Goal: Task Accomplishment & Management: Manage account settings

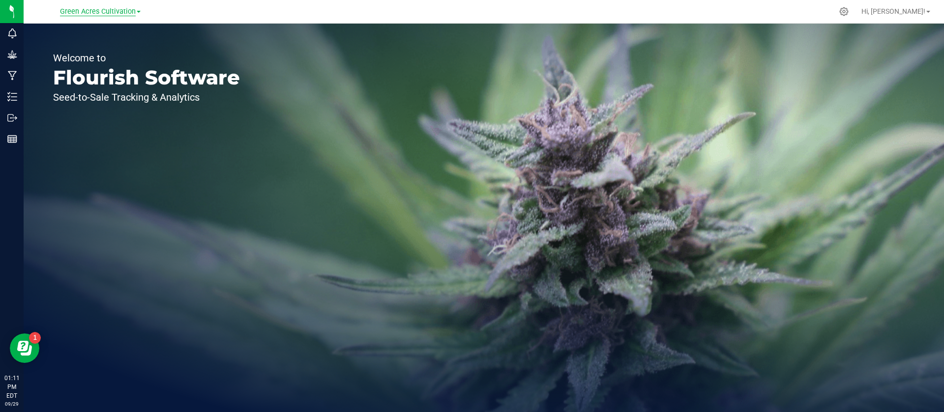
click at [102, 10] on span "Green Acres Cultivation" at bounding box center [98, 11] width 76 height 9
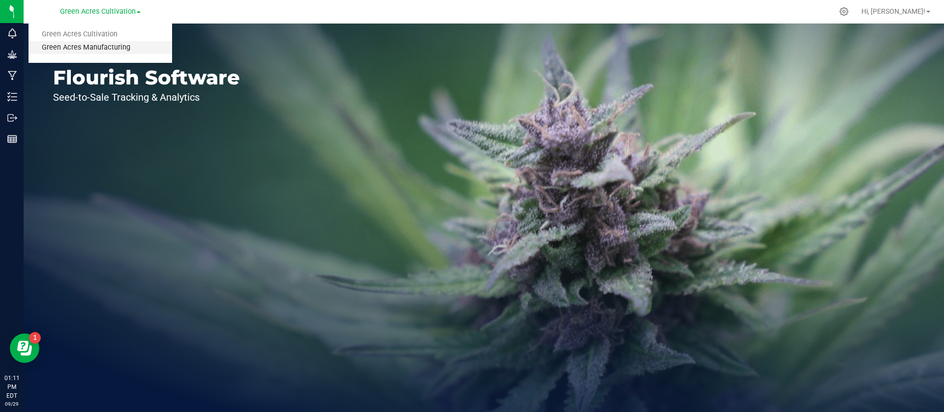
click at [96, 53] on link "Green Acres Manufacturing" at bounding box center [101, 47] width 144 height 13
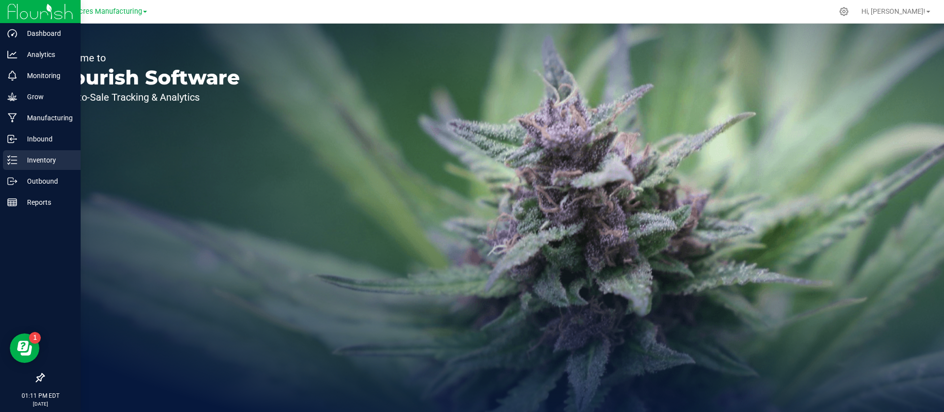
click at [39, 167] on div "Inventory" at bounding box center [42, 160] width 78 height 20
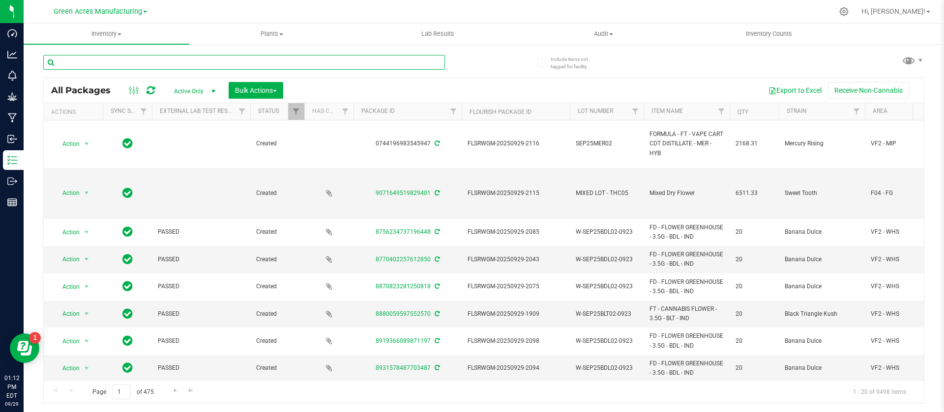
click at [135, 61] on input "text" at bounding box center [244, 62] width 402 height 15
paste input "GA-250515-EM-VKS-HYB-D-THC01-D1A/B-CBN-326hrs"
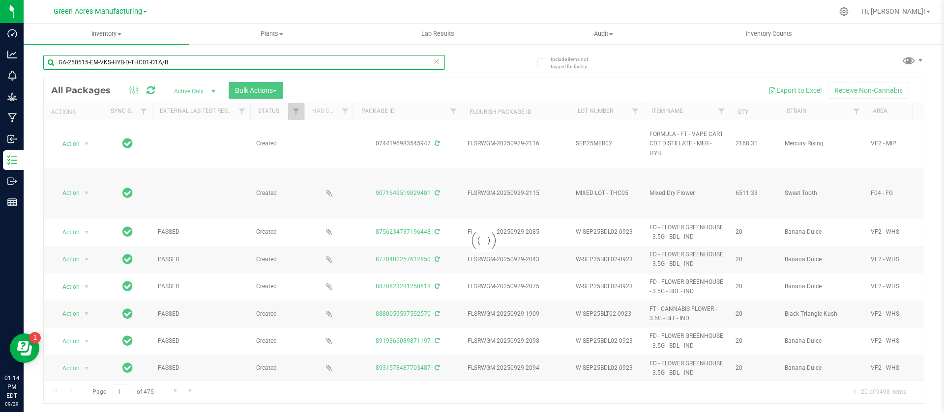
type input "GA-250515-EM-VKS-HYB-D-THC01-D1A/B"
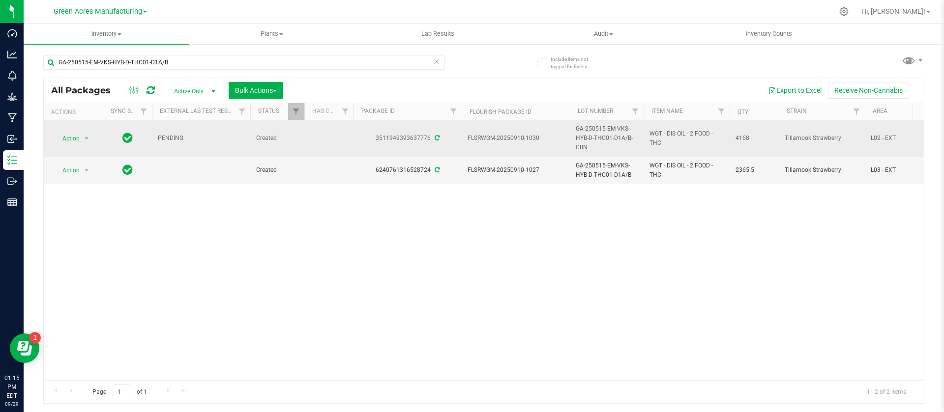
click at [665, 135] on span "WGT - DIS OIL - 2 FOOD - THC" at bounding box center [686, 138] width 74 height 19
copy tr "WGT - DIS OIL - 2 FOOD - THC"
click at [623, 137] on span "GA-250515-EM-VKS-HYB-D-THC01-D1A/B-CBN" at bounding box center [607, 138] width 62 height 29
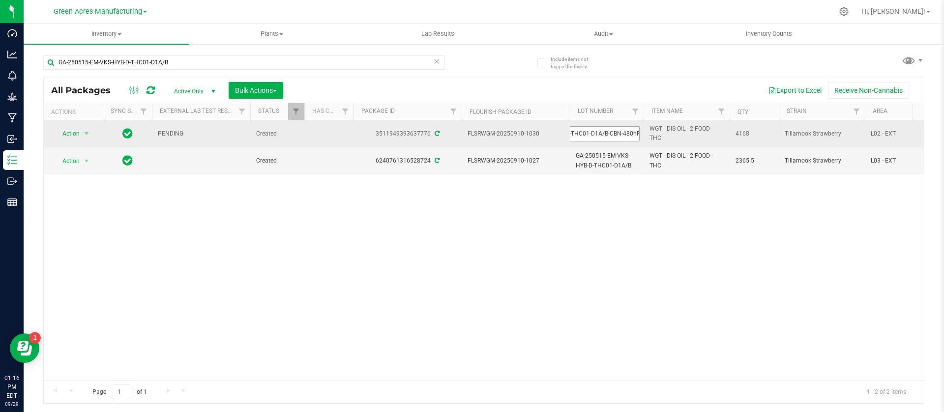
scroll to position [0, 80]
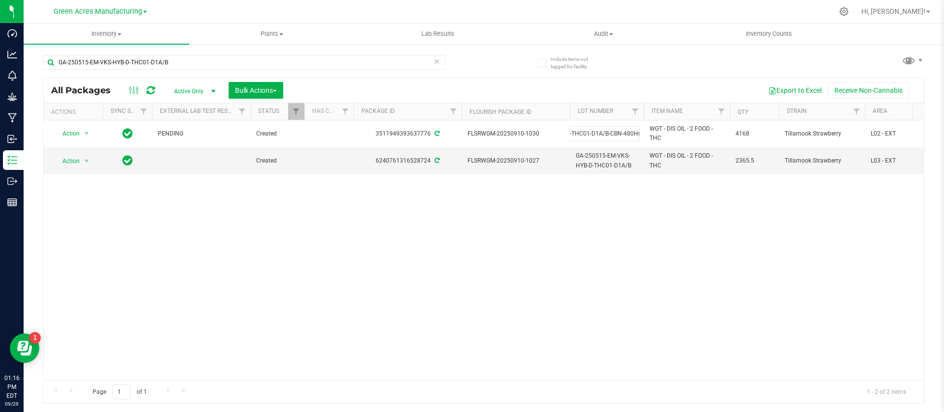
type input "GA-250515-EM-VKS-HYB-D-THC01-D1A/B-CBN-480Hrs"
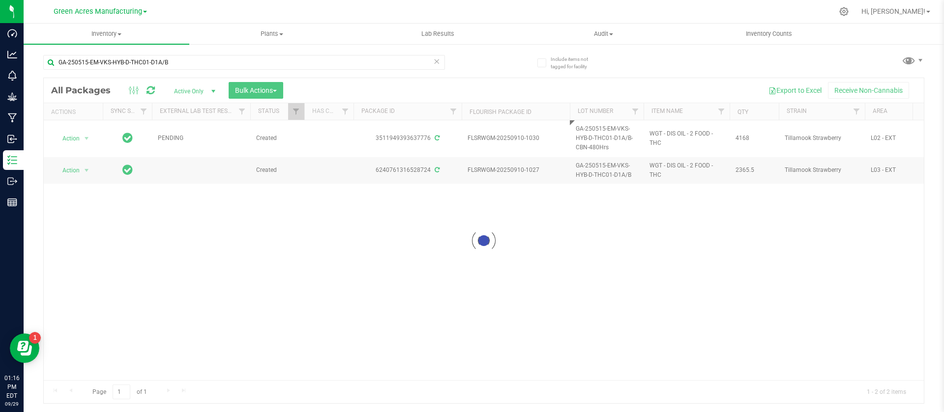
click at [631, 213] on div "Loading... All Packages Active Only Active Only Lab Samples Locked All External…" at bounding box center [483, 241] width 881 height 327
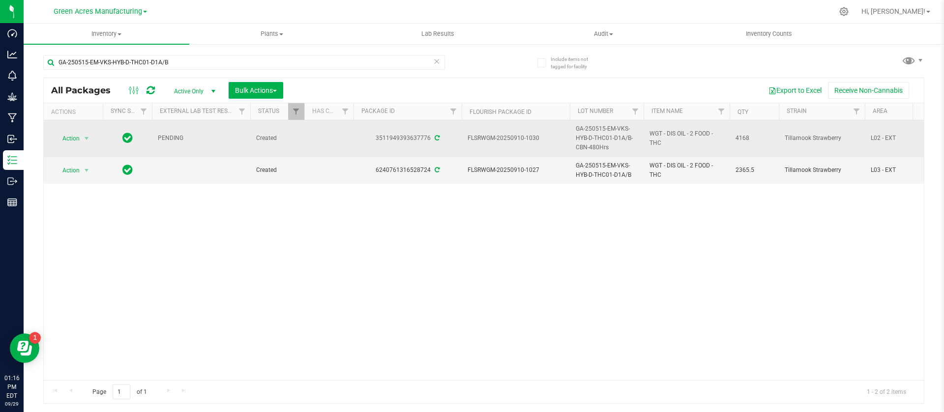
click at [596, 134] on span "GA-250515-EM-VKS-HYB-D-THC01-D1A/B-CBN-480Hrs" at bounding box center [607, 138] width 62 height 29
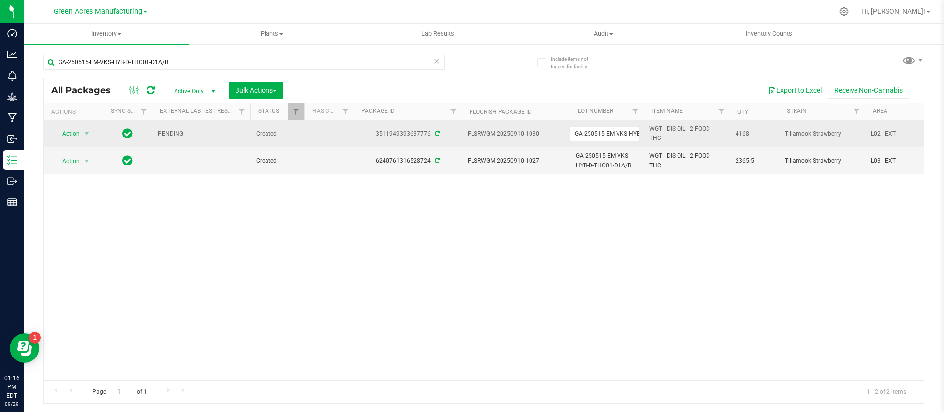
click at [596, 134] on input "GA-250515-EM-VKS-HYB-D-THC01-D1A/B-CBN-480Hrs" at bounding box center [604, 133] width 70 height 15
click at [408, 133] on td "3511949393637776" at bounding box center [407, 133] width 108 height 27
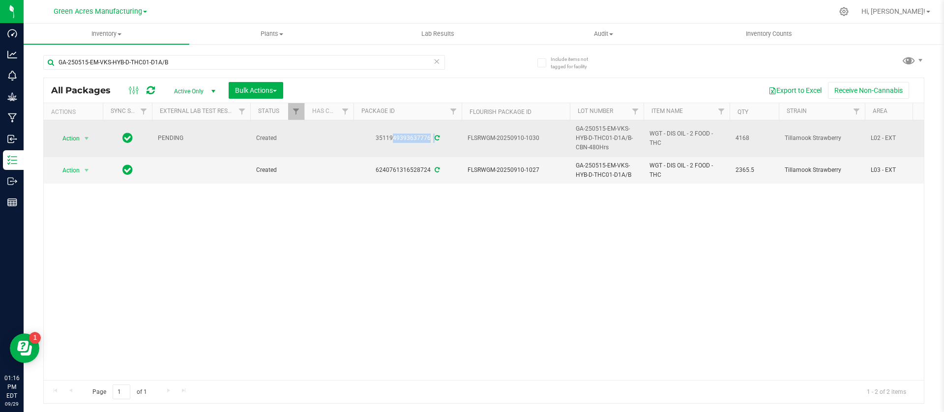
click at [408, 133] on td "3511949393637776" at bounding box center [407, 138] width 108 height 37
copy div "3511949393637776"
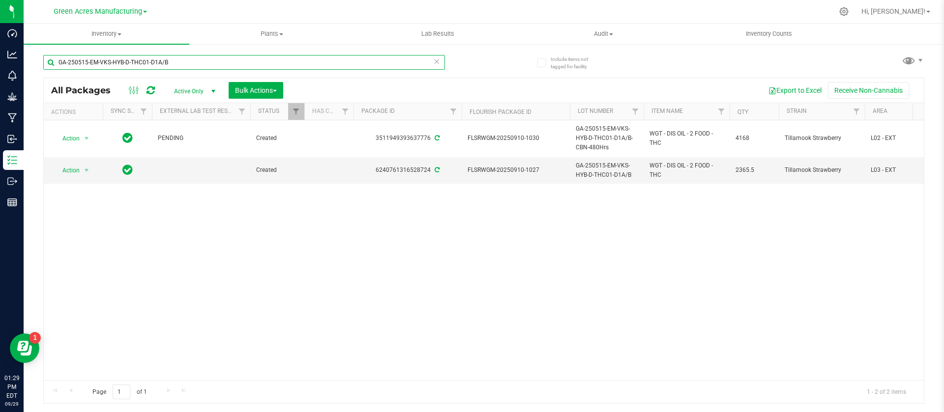
click at [206, 62] on input "GA-250515-EM-VKS-HYB-D-THC01-D1A/B" at bounding box center [244, 62] width 402 height 15
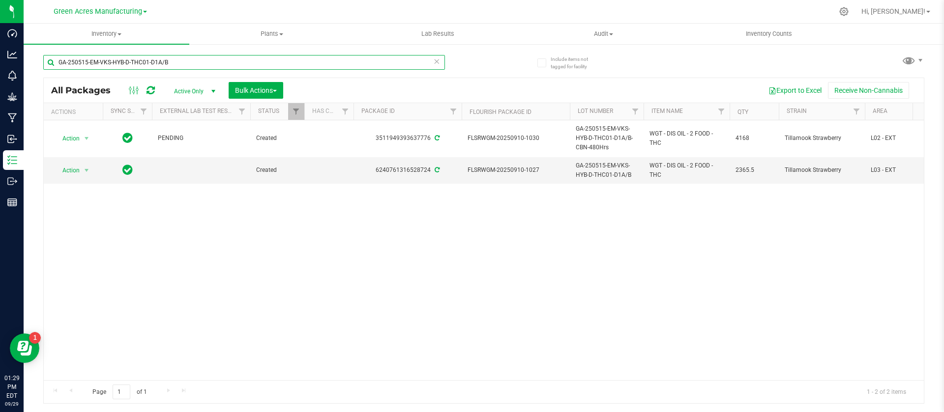
click at [206, 62] on input "GA-250515-EM-VKS-HYB-D-THC01-D1A/B" at bounding box center [244, 62] width 402 height 15
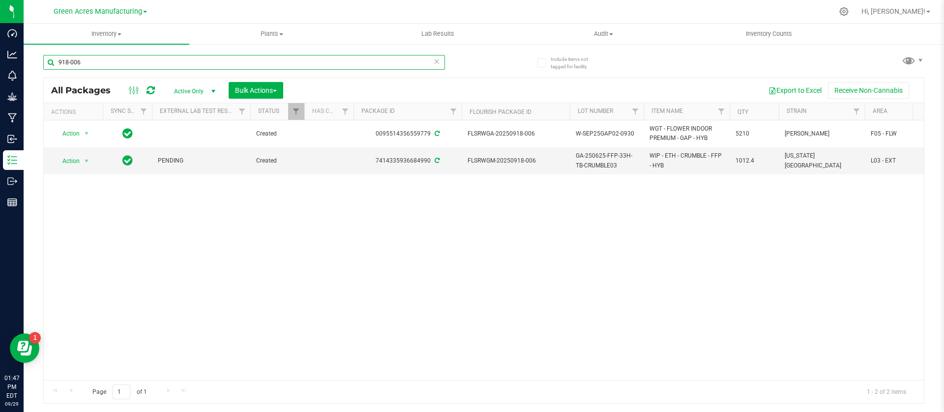
type input "918-006"
click at [603, 165] on span "GA-250625-FFP-33H-TB-CRUMBLE03" at bounding box center [607, 160] width 62 height 19
click at [603, 165] on input "GA-250625-FFP-33H-TB-CRUMBLE03" at bounding box center [604, 160] width 70 height 15
click at [586, 161] on input "GA-250625-FFP-33H-TB-CRUMBLE03" at bounding box center [604, 160] width 70 height 15
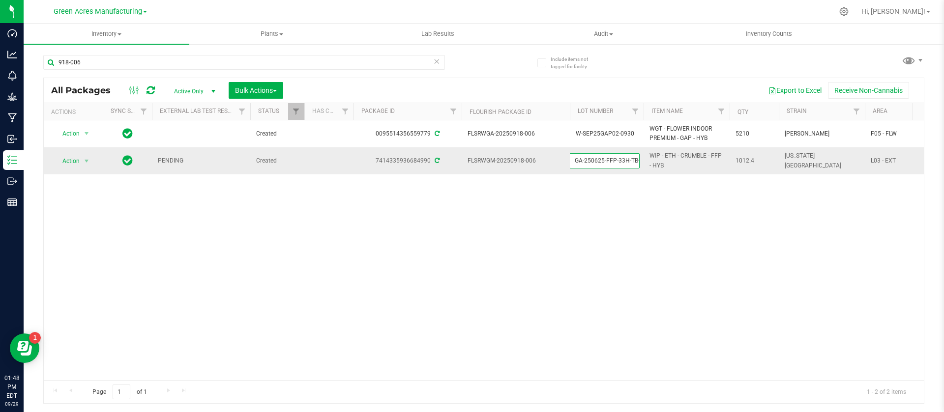
click at [586, 161] on input "GA-250625-FFP-33H-TB-CRUMBLE03" at bounding box center [604, 160] width 70 height 15
click at [491, 364] on div "Action Action Adjust qty Create package Edit attributes Global inventory Locate…" at bounding box center [484, 250] width 880 height 260
click at [73, 162] on span "Action" at bounding box center [67, 161] width 27 height 14
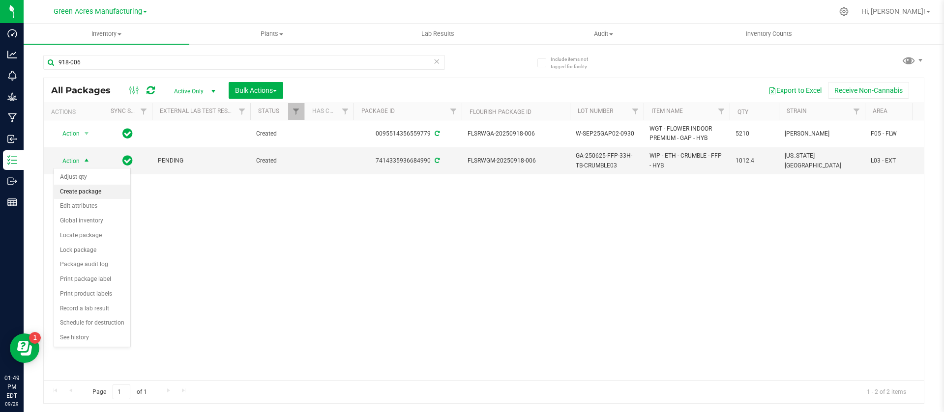
click at [77, 192] on li "Create package" at bounding box center [92, 192] width 76 height 15
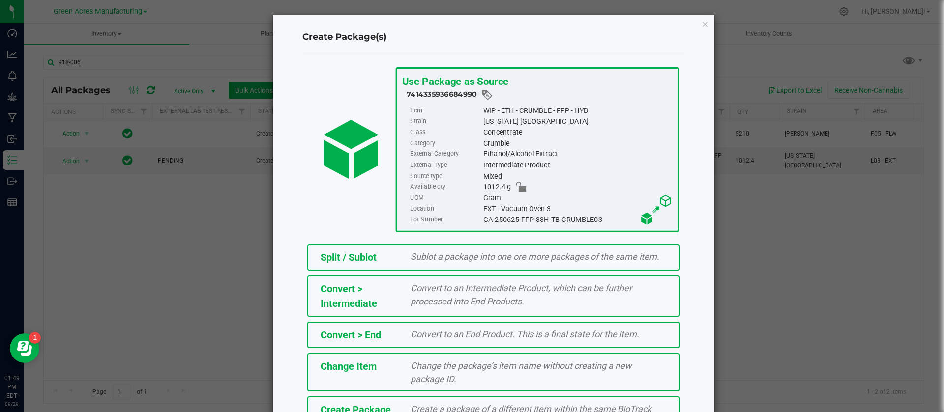
scroll to position [67, 0]
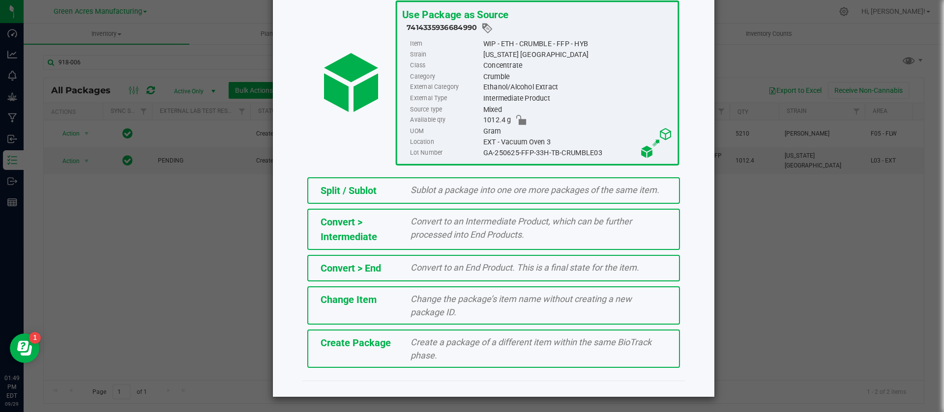
click at [462, 341] on span "Create a package of a different item within the same BioTrack phase." at bounding box center [530, 349] width 241 height 24
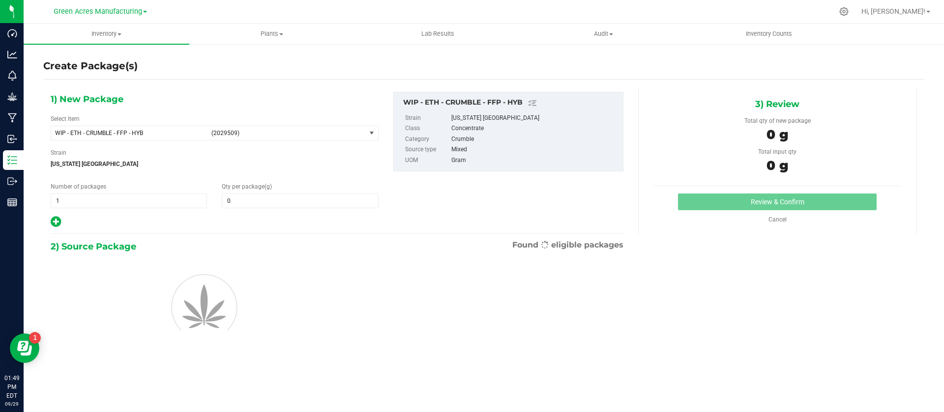
type input "0.0000"
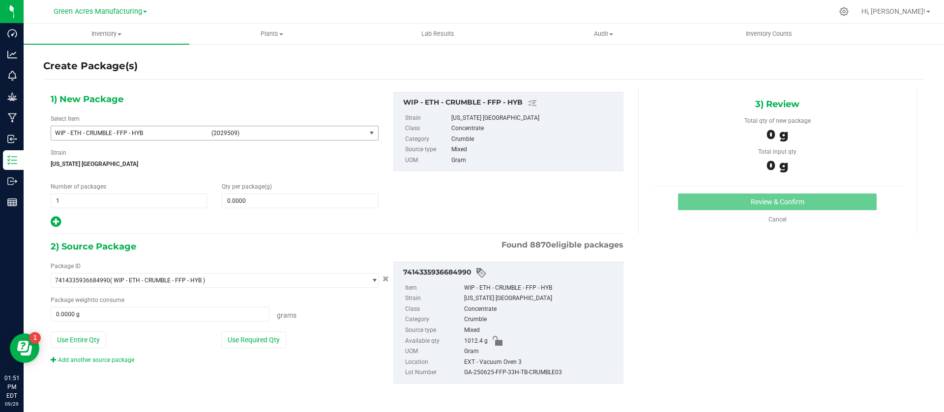
click at [160, 136] on span "WIP - ETH - CRUMBLE - FFP - HYB" at bounding box center [130, 133] width 150 height 7
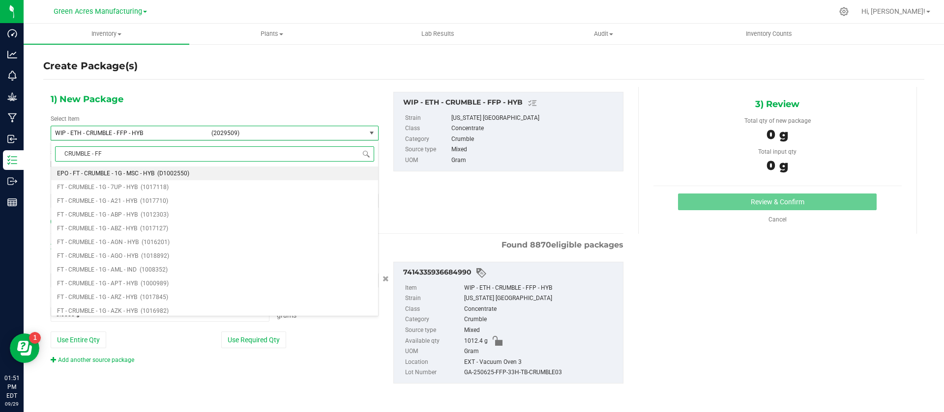
type input "CRUMBLE - FFP"
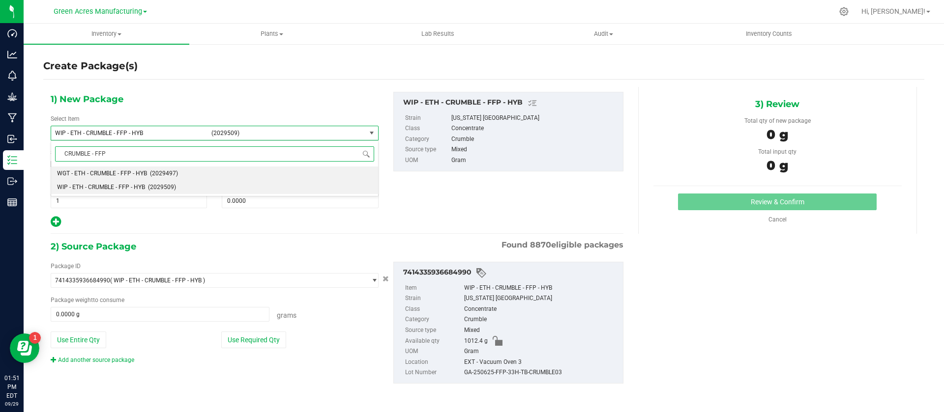
click at [147, 173] on li "WGT - ETH - CRUMBLE - FFP - HYB (2029497)" at bounding box center [214, 174] width 327 height 14
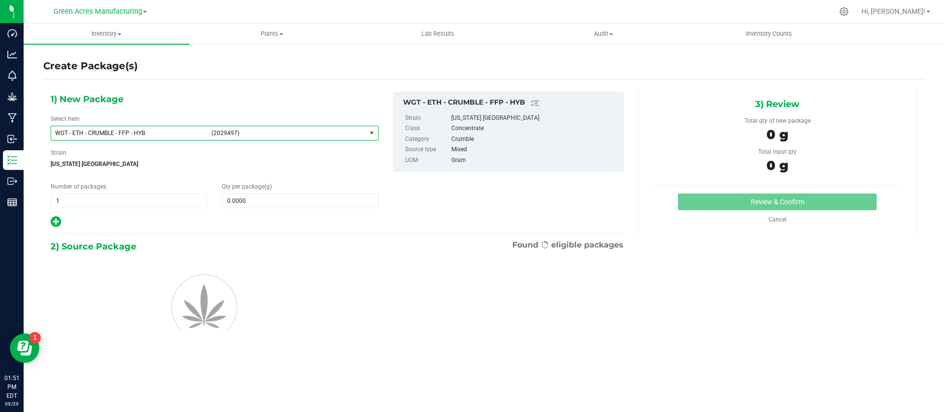
type input "0.0000"
click at [264, 202] on span at bounding box center [300, 201] width 156 height 15
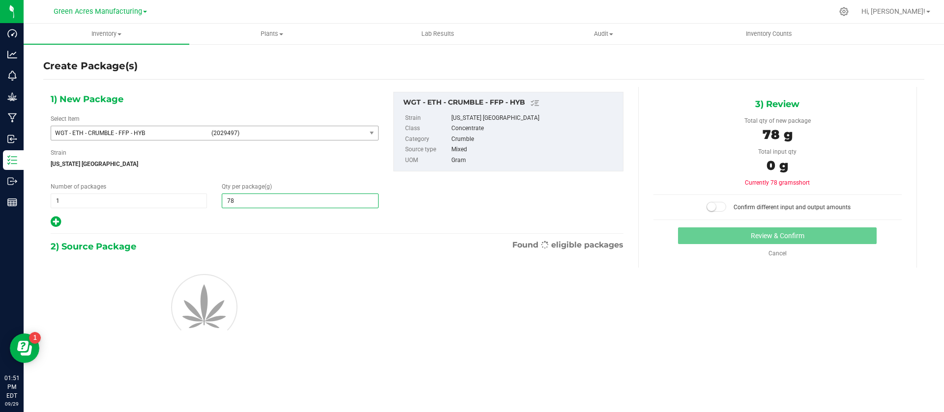
type input "789"
type input "789.0000"
click at [256, 224] on div at bounding box center [215, 222] width 328 height 13
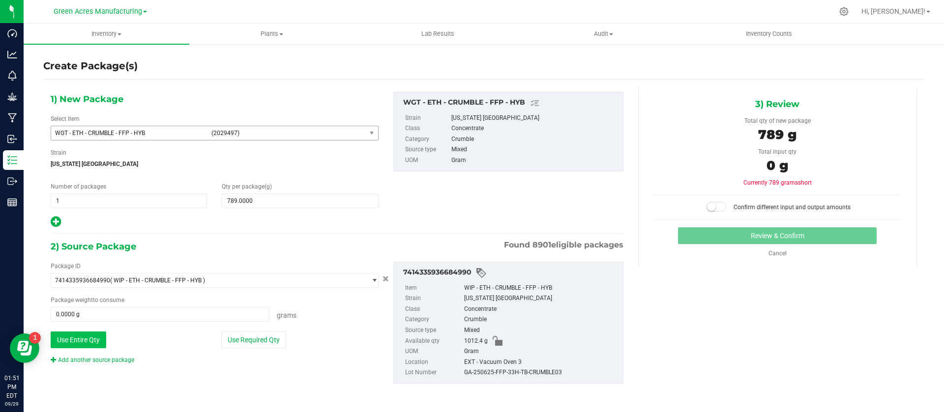
click at [83, 344] on button "Use Entire Qty" at bounding box center [79, 340] width 56 height 17
type input "1012.4000 g"
click at [719, 206] on span at bounding box center [716, 207] width 20 height 10
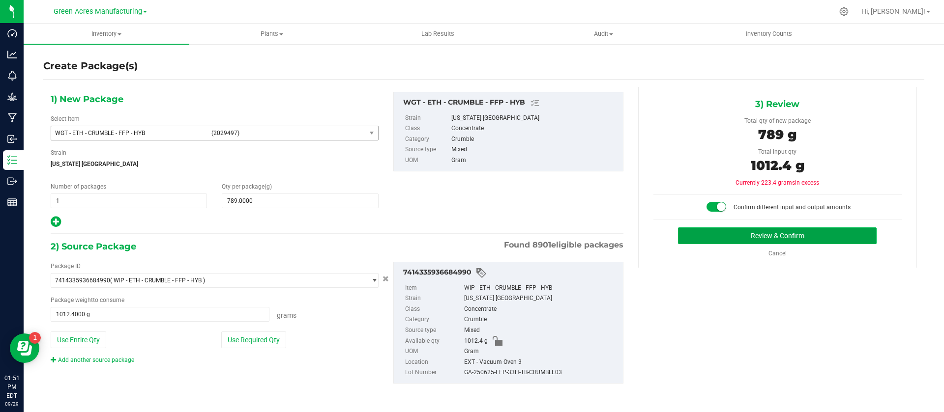
click at [721, 235] on button "Review & Confirm" at bounding box center [777, 236] width 199 height 17
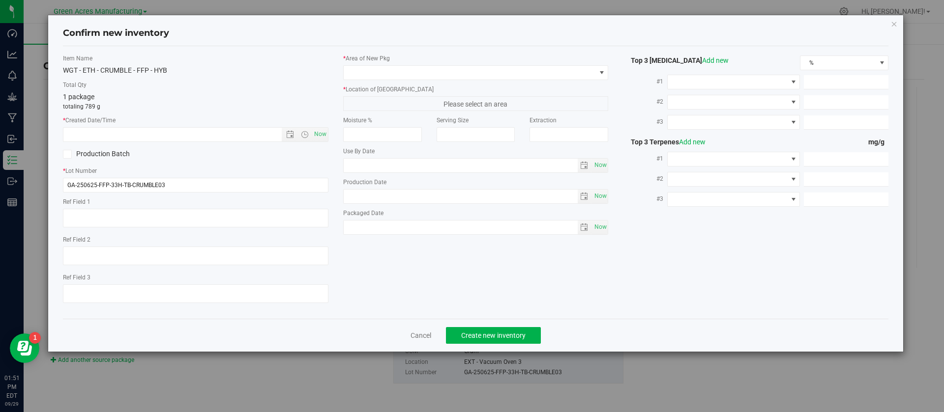
type textarea "ND PBO"
click at [318, 128] on span "Now" at bounding box center [320, 134] width 17 height 14
type input "[DATE] 1:51 PM"
click at [200, 191] on input "GA-250625-FFP-33H-TB-CRUMBLE03" at bounding box center [195, 185] width 265 height 15
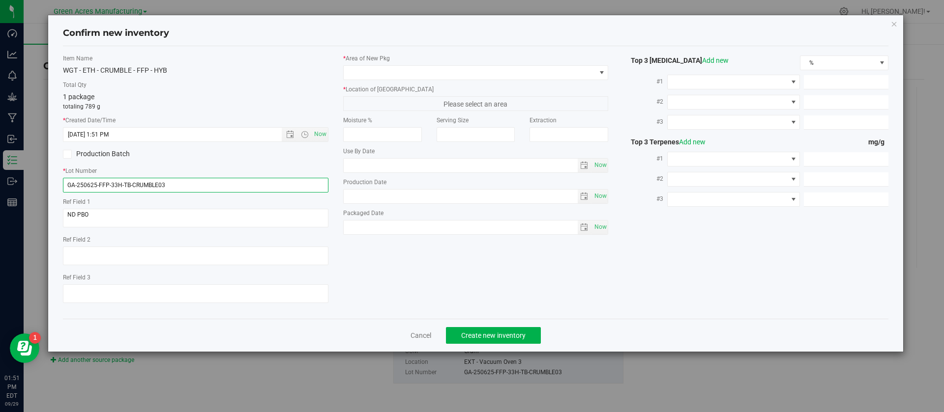
click at [200, 191] on input "GA-250625-FFP-33H-TB-CRUMBLE03" at bounding box center [195, 185] width 265 height 15
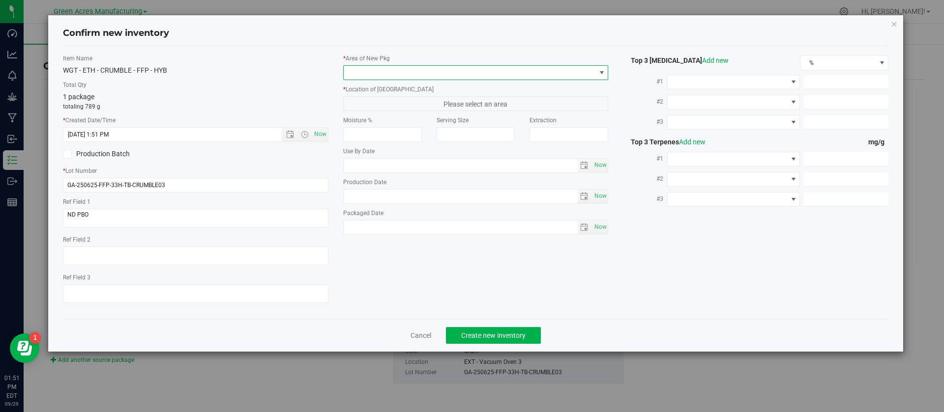
click at [381, 65] on span at bounding box center [475, 72] width 265 height 15
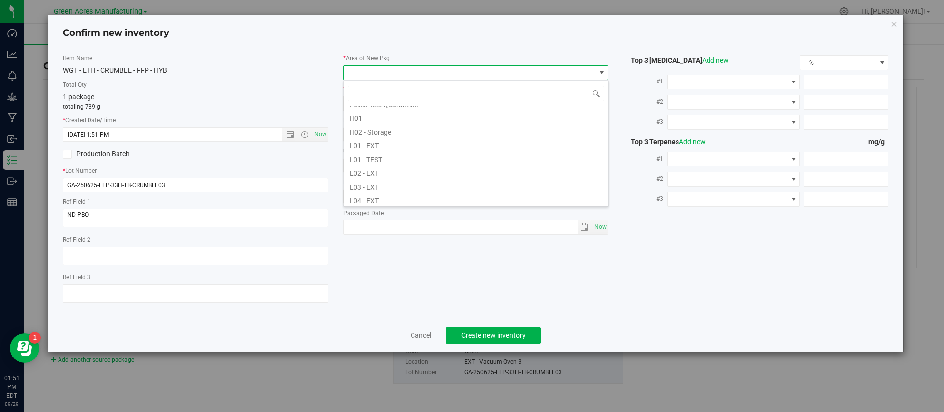
scroll to position [197, 0]
click at [360, 137] on li "L03 - EXT" at bounding box center [476, 137] width 264 height 14
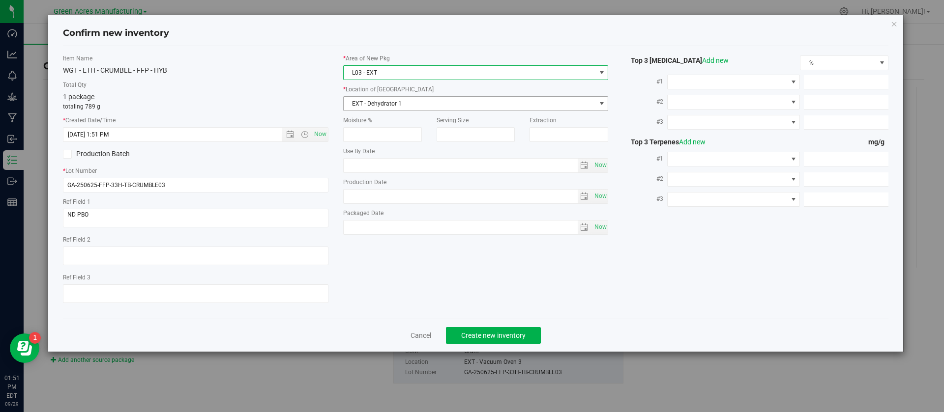
click at [364, 103] on span "EXT - Dehydrator 1" at bounding box center [470, 104] width 252 height 14
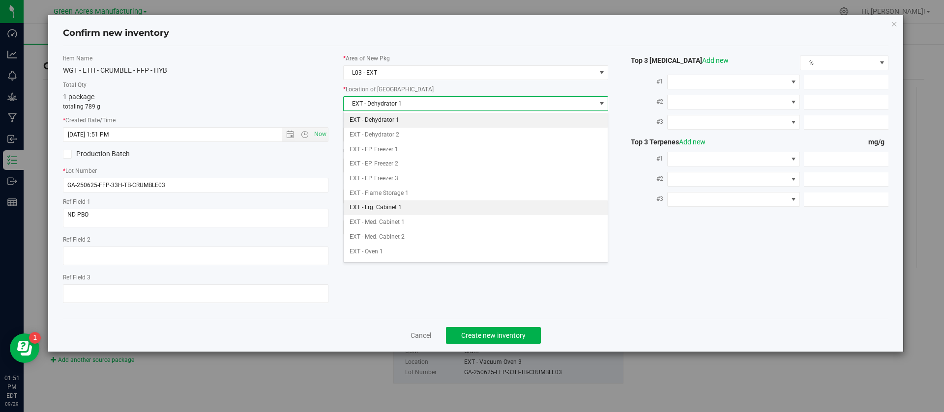
click at [379, 212] on li "EXT - Lrg. Cabinet 1" at bounding box center [476, 208] width 264 height 15
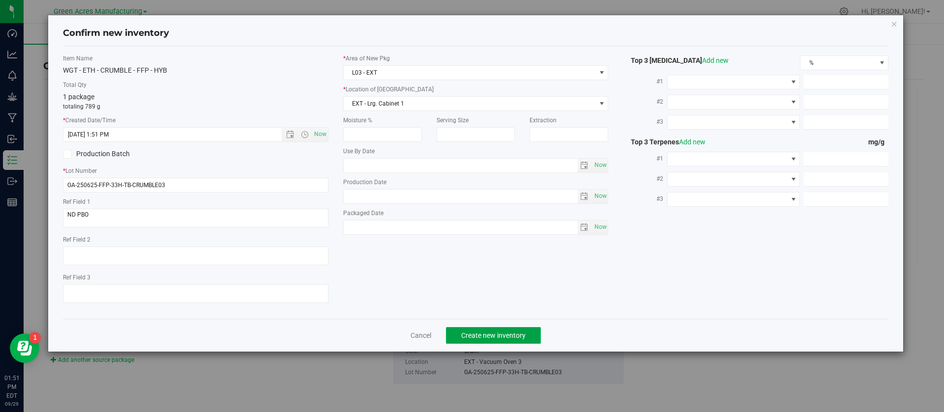
click at [491, 341] on button "Create new inventory" at bounding box center [493, 335] width 95 height 17
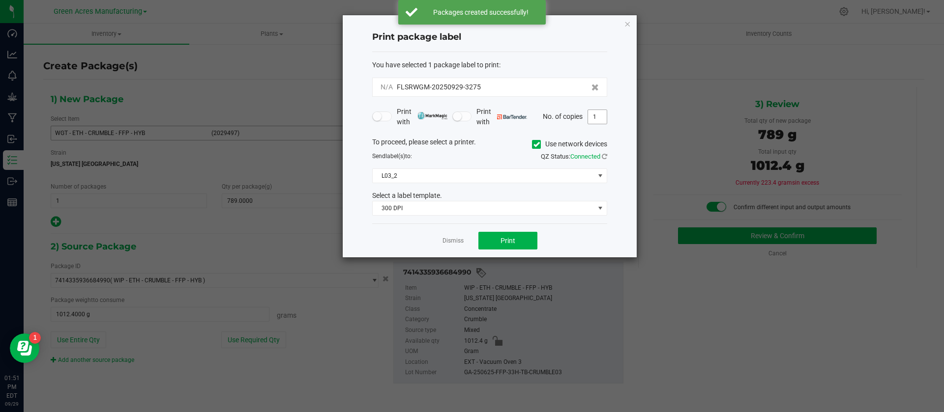
click at [603, 118] on input "1" at bounding box center [597, 117] width 19 height 14
type input "4"
click at [618, 143] on div "Print package label You have selected 1 package label to print : N/A FLSRWGM-20…" at bounding box center [490, 136] width 294 height 242
drag, startPoint x: 482, startPoint y: 86, endPoint x: 447, endPoint y: 91, distance: 34.8
click at [447, 91] on div "N/A FLSRWGM-20250929-3275" at bounding box center [489, 87] width 218 height 10
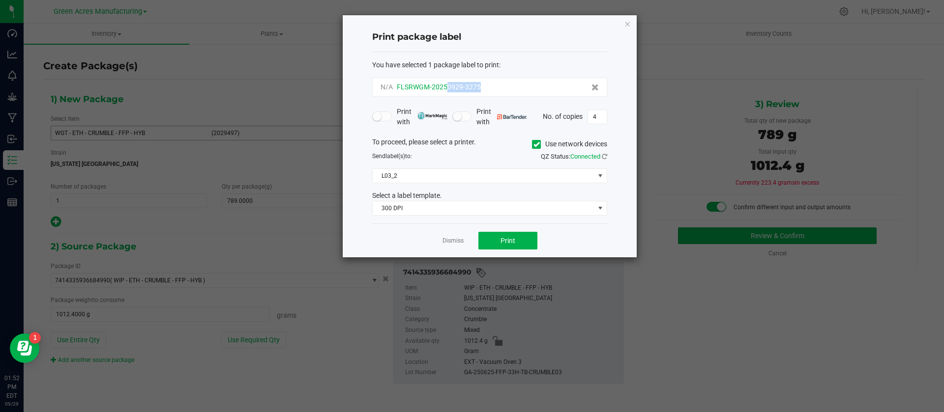
copy span "0929-3275"
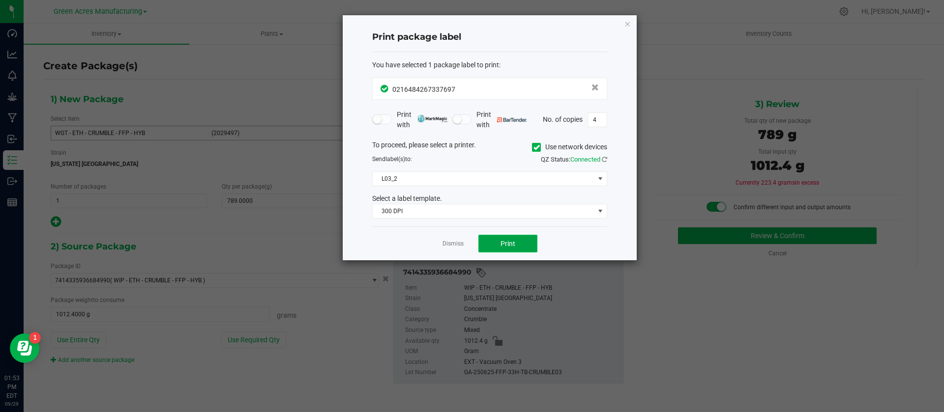
click at [504, 244] on span "Print" at bounding box center [507, 244] width 15 height 8
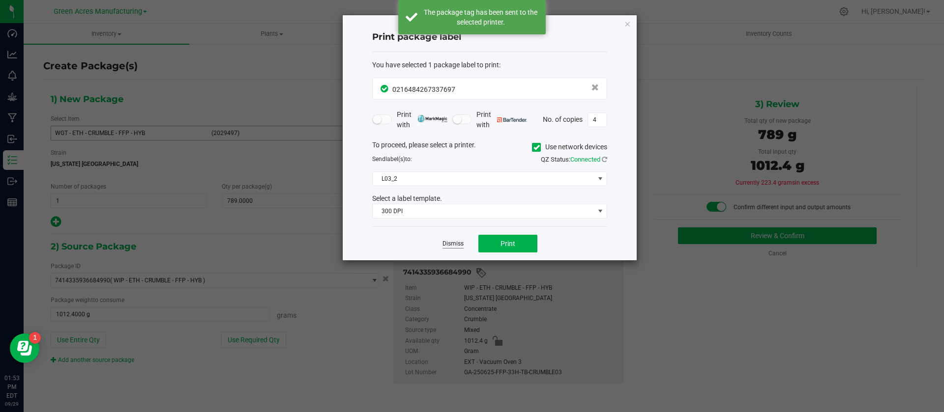
click at [459, 243] on link "Dismiss" at bounding box center [452, 244] width 21 height 8
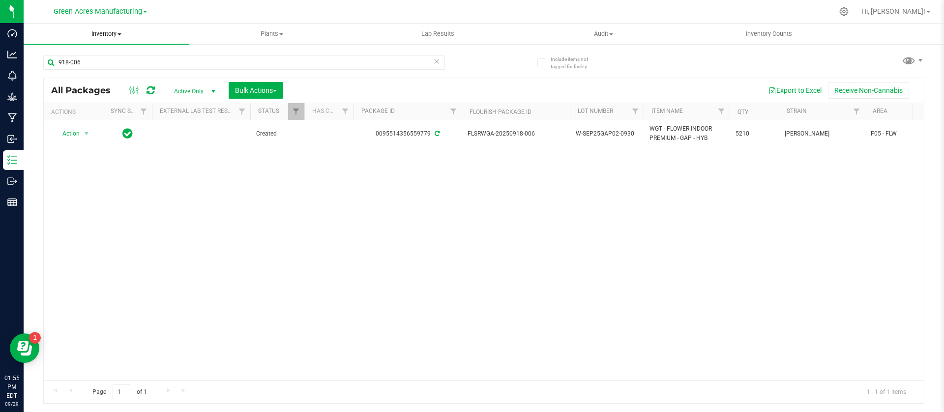
click at [105, 33] on span "Inventory" at bounding box center [107, 33] width 166 height 9
click at [78, 58] on span "All packages" at bounding box center [57, 59] width 67 height 8
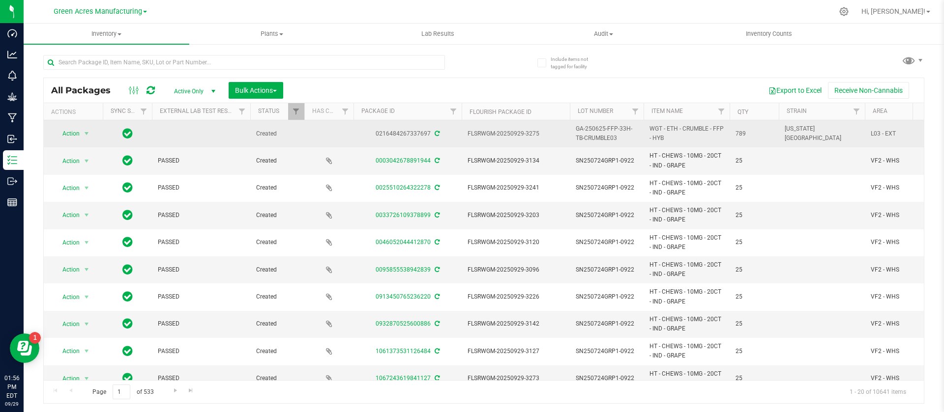
click at [602, 137] on span "GA-250625-FFP-33H-TB-CRUMBLE03" at bounding box center [607, 133] width 62 height 19
click at [602, 137] on input "GA-250625-FFP-33H-TB-CRUMBLE03" at bounding box center [604, 133] width 70 height 15
click at [152, 66] on input "text" at bounding box center [244, 62] width 402 height 15
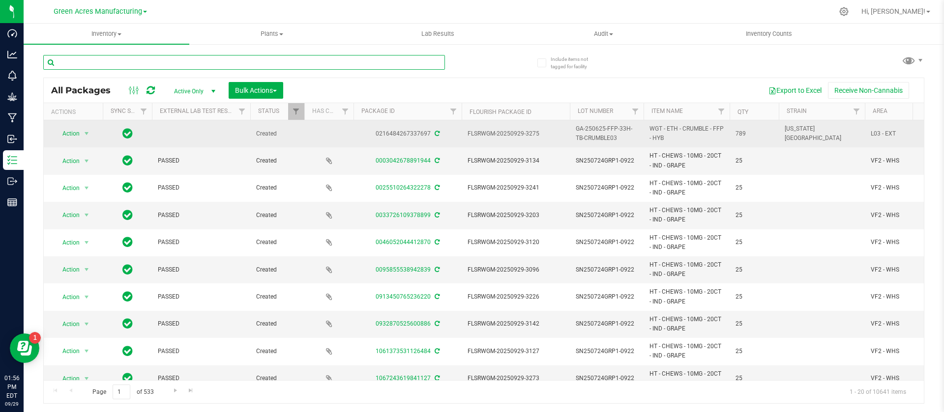
paste input "GA-250625-FFP-33H-TB-CRUMBLE03"
type input "GA-250625-FFP-33H-TB-CRUMBLE03"
click at [186, 90] on span "Active Only" at bounding box center [193, 92] width 54 height 14
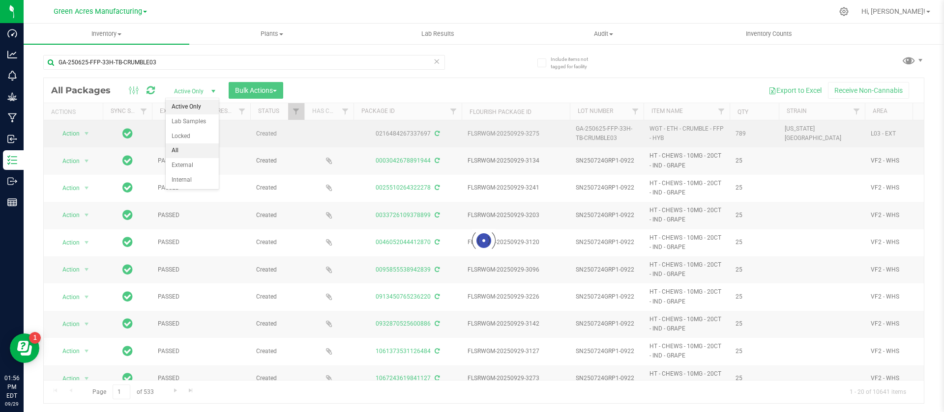
click at [189, 149] on li "All" at bounding box center [192, 151] width 53 height 15
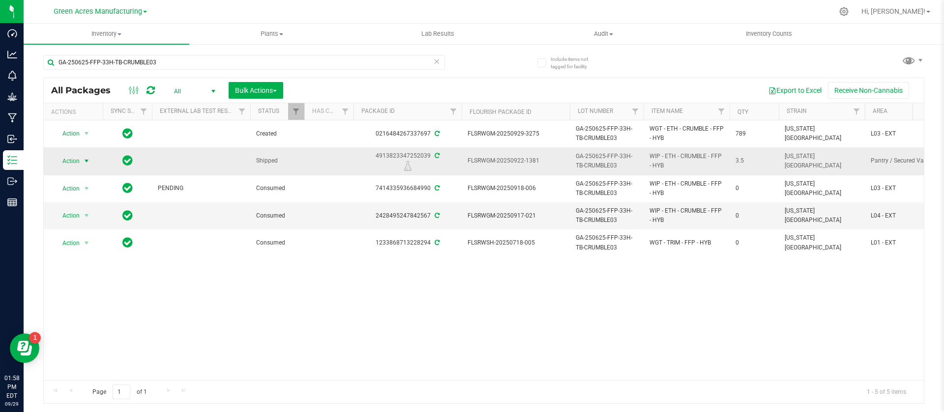
click at [70, 161] on span "Action" at bounding box center [67, 161] width 27 height 14
click at [91, 237] on li "Print package label" at bounding box center [85, 236] width 63 height 15
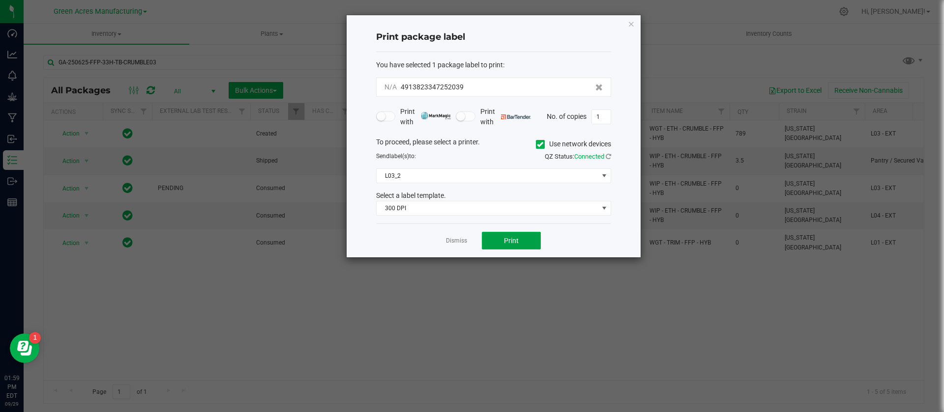
click at [523, 245] on button "Print" at bounding box center [511, 241] width 59 height 18
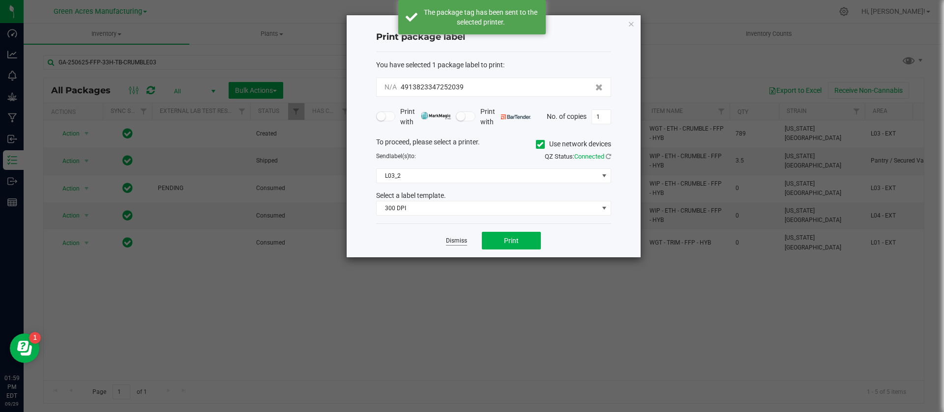
click at [455, 243] on link "Dismiss" at bounding box center [456, 241] width 21 height 8
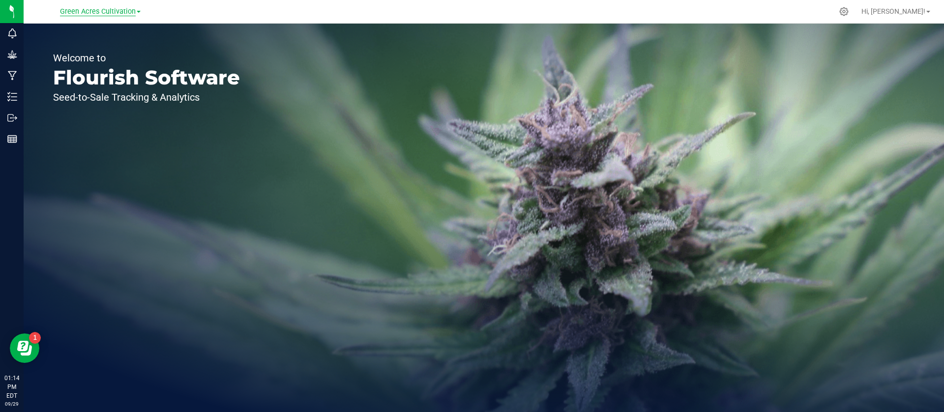
click at [99, 15] on span "Green Acres Cultivation" at bounding box center [98, 11] width 76 height 9
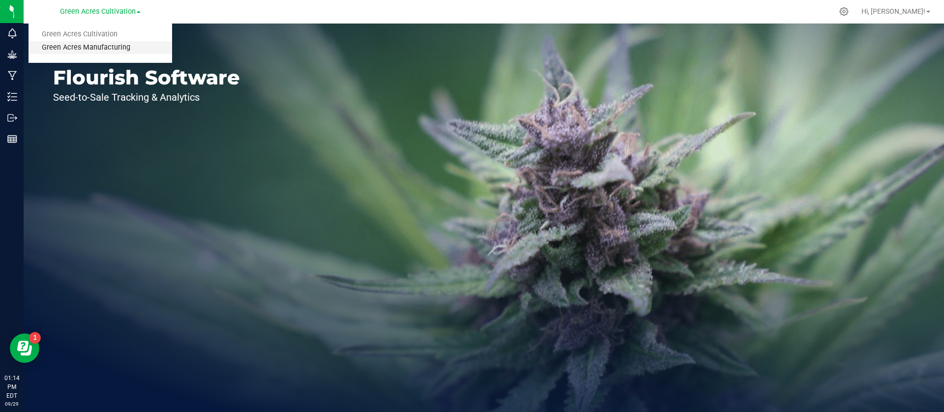
click at [104, 47] on link "Green Acres Manufacturing" at bounding box center [101, 47] width 144 height 13
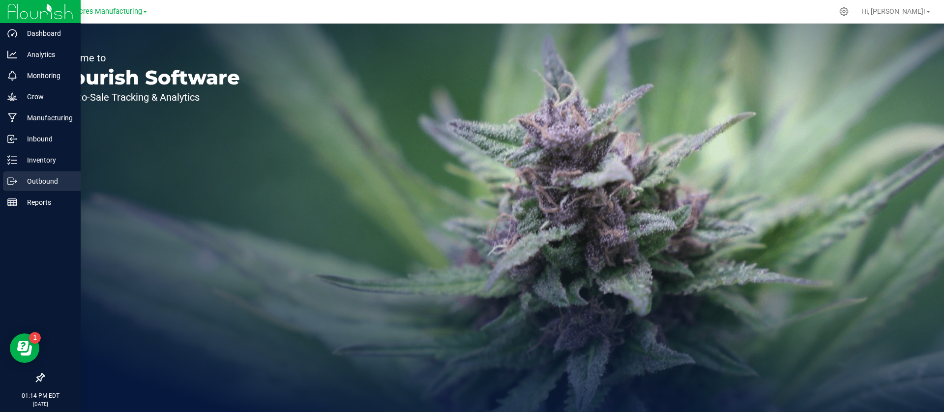
click at [46, 181] on p "Outbound" at bounding box center [46, 181] width 59 height 12
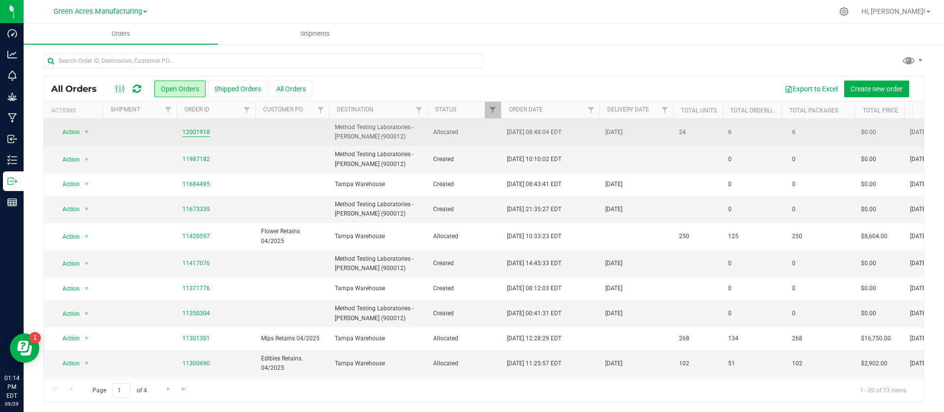
click at [202, 128] on link "12001918" at bounding box center [196, 132] width 28 height 9
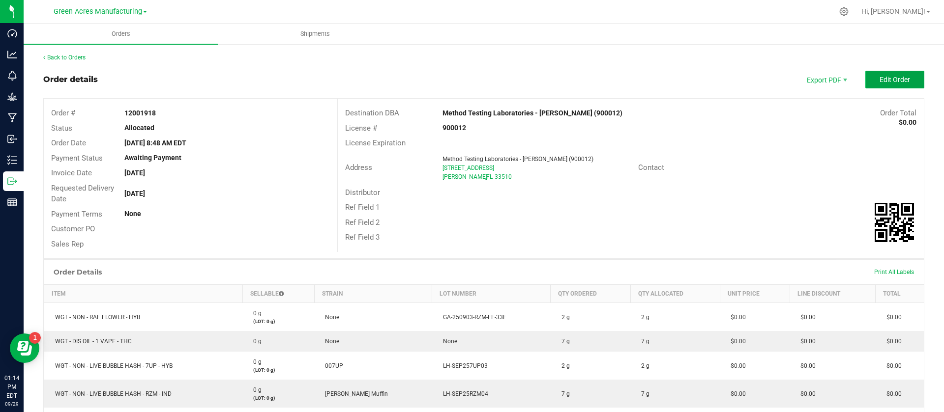
click at [874, 84] on button "Edit Order" at bounding box center [894, 80] width 59 height 18
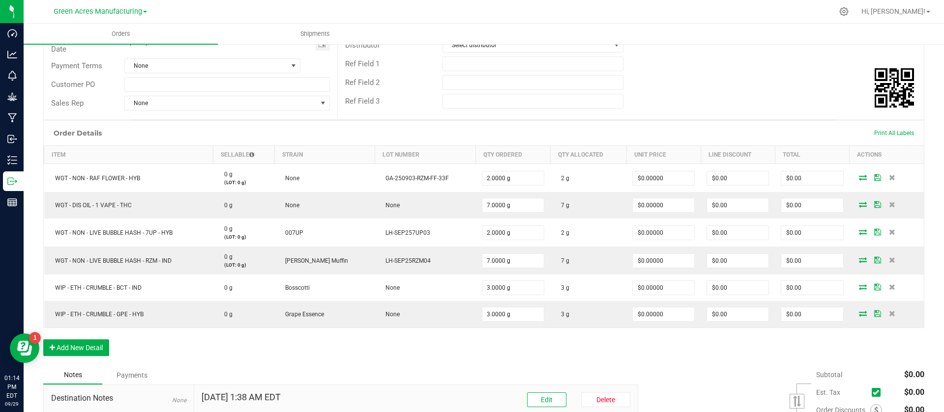
scroll to position [268, 0]
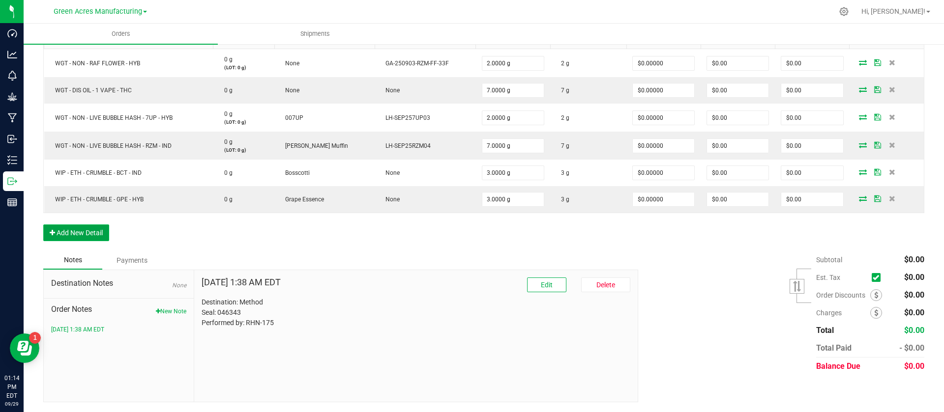
click at [77, 232] on button "Add New Detail" at bounding box center [76, 233] width 66 height 17
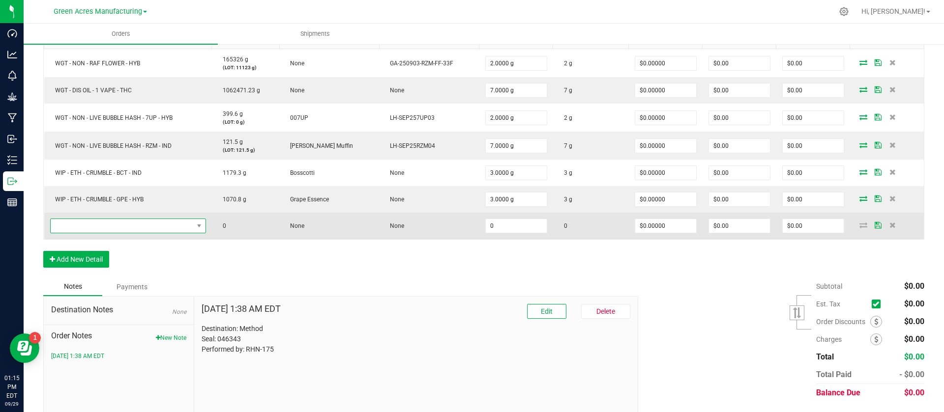
click at [186, 228] on span "NO DATA FOUND" at bounding box center [122, 226] width 143 height 14
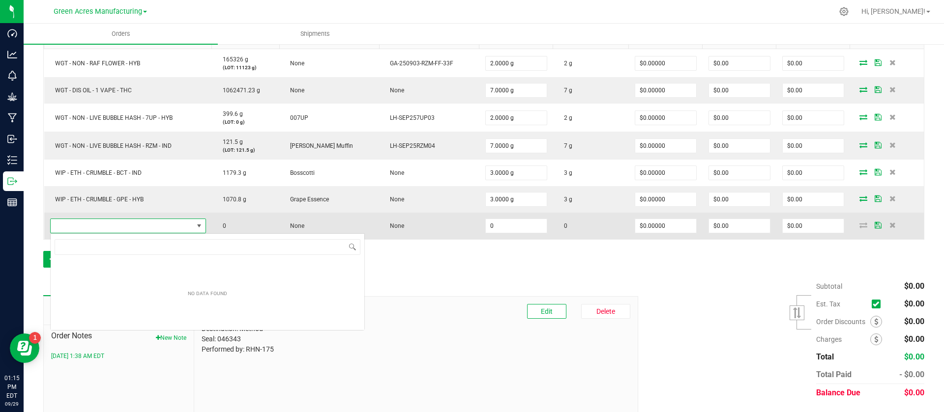
scroll to position [15, 159]
type input "WGT - DIS OIL - 2 FOOD - THC"
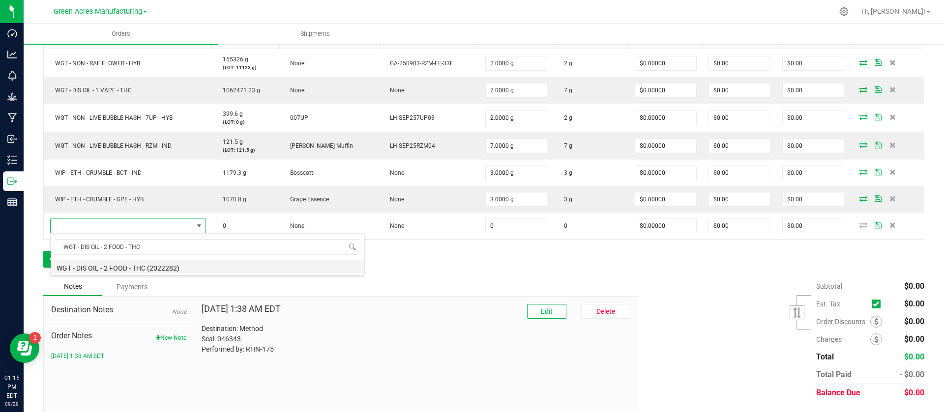
click at [174, 268] on li "WGT - DIS OIL - 2 FOOD - THC (2022282)" at bounding box center [208, 267] width 314 height 14
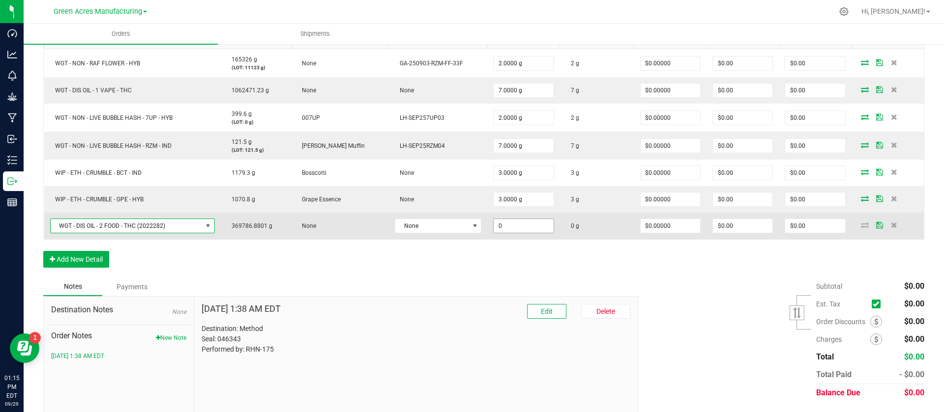
click at [493, 222] on input "0" at bounding box center [522, 226] width 59 height 14
type input "3"
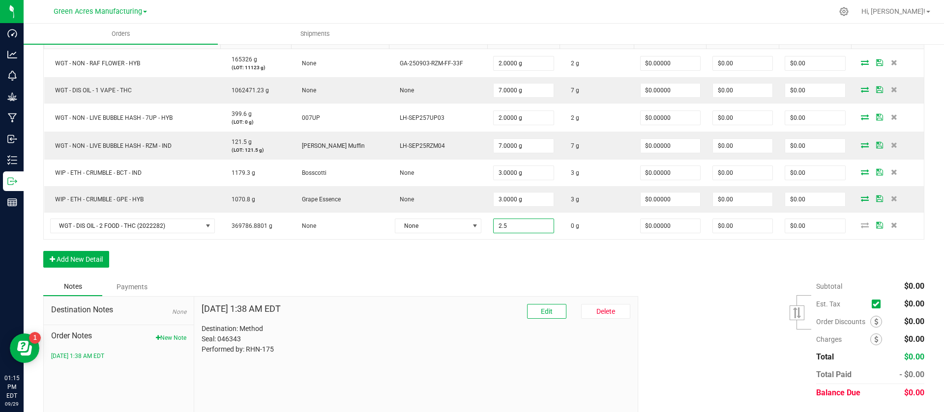
type input "2.5000 g"
click at [489, 260] on div "Order Details Print All Labels Item Sellable Strain Lot Number Qty Ordered Qty …" at bounding box center [483, 141] width 881 height 272
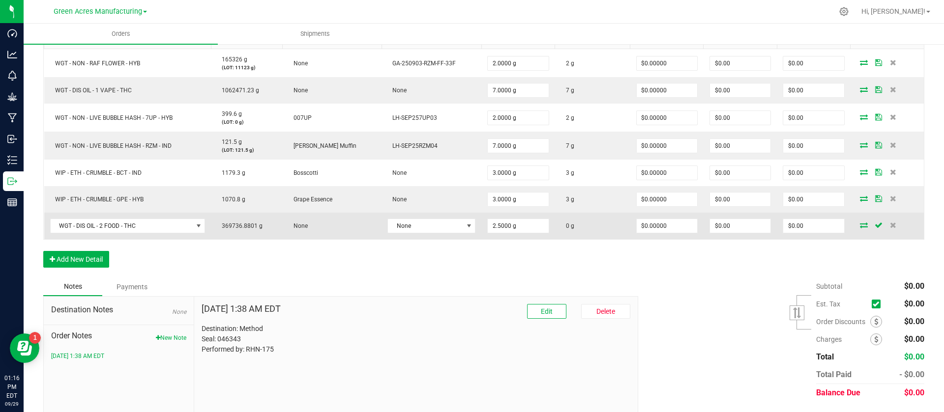
click at [860, 222] on icon at bounding box center [864, 225] width 8 height 6
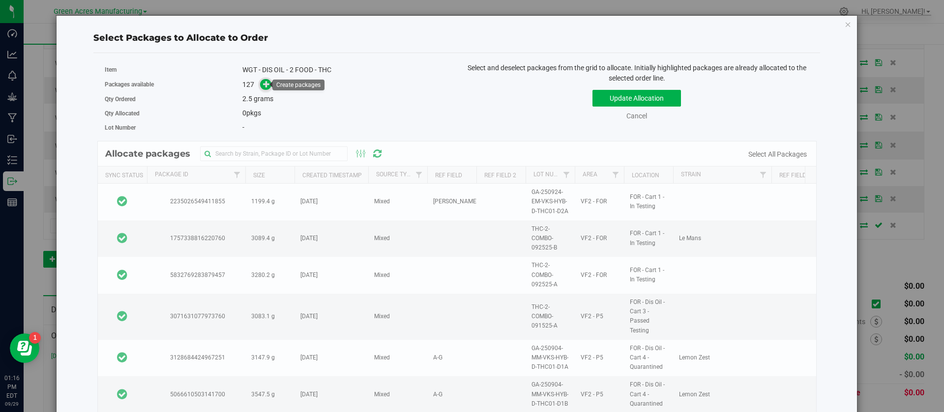
click at [265, 86] on icon at bounding box center [266, 84] width 7 height 7
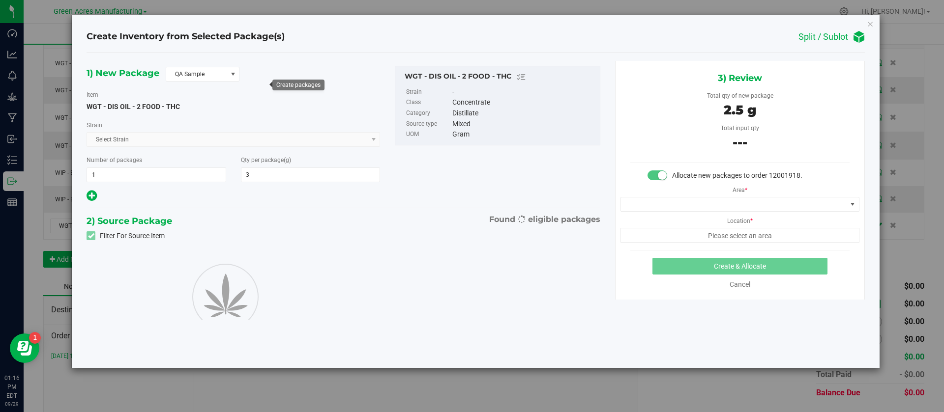
type input "2.5000"
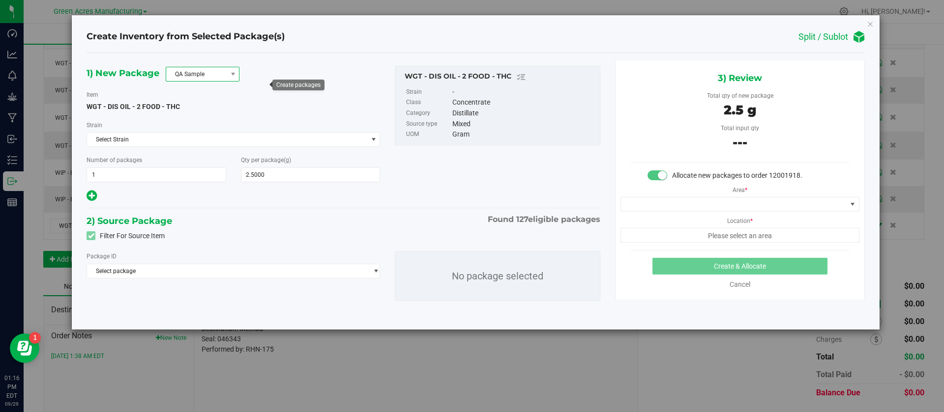
click at [221, 79] on span "QA Sample" at bounding box center [196, 74] width 60 height 14
click at [204, 122] on li "R&D Sample" at bounding box center [202, 119] width 73 height 14
click at [192, 270] on span "Select package" at bounding box center [227, 271] width 280 height 14
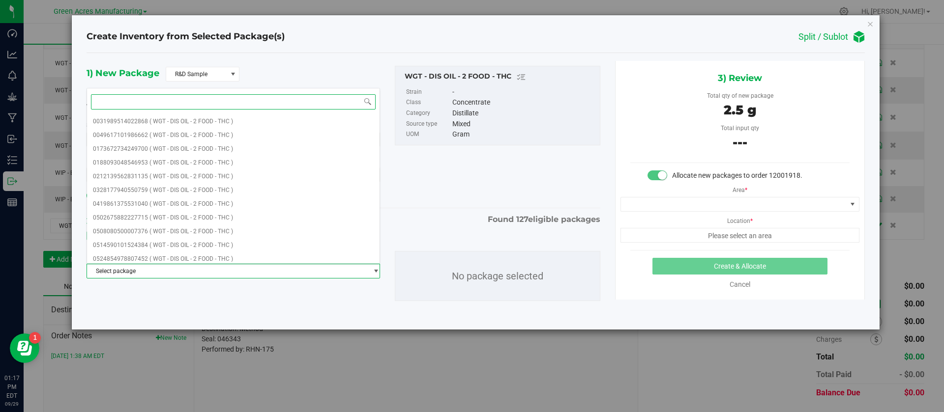
paste input "3511949393637776"
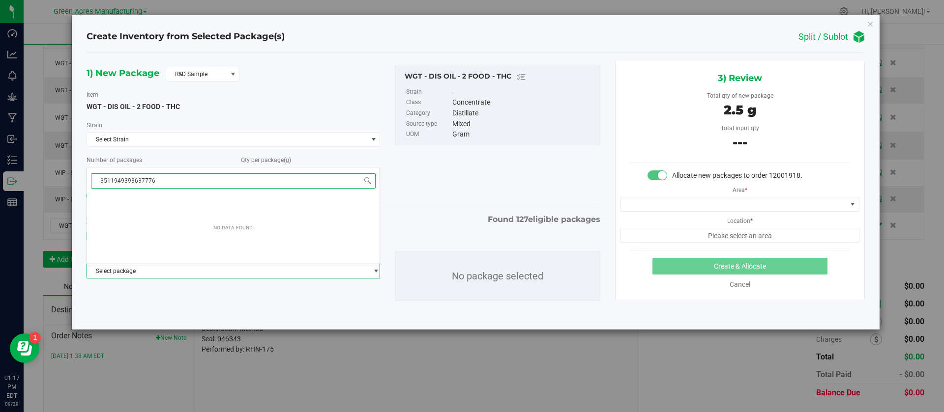
type input "3511949393637776"
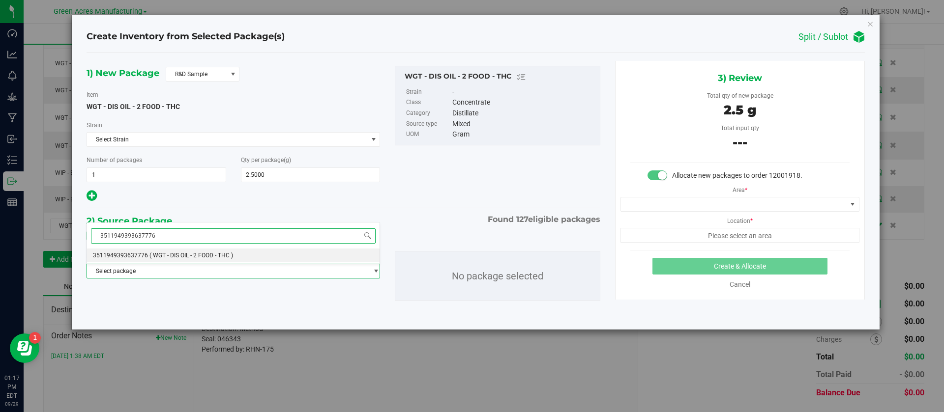
click at [180, 253] on span "( WGT - DIS OIL - 2 FOOD - THC )" at bounding box center [191, 255] width 84 height 7
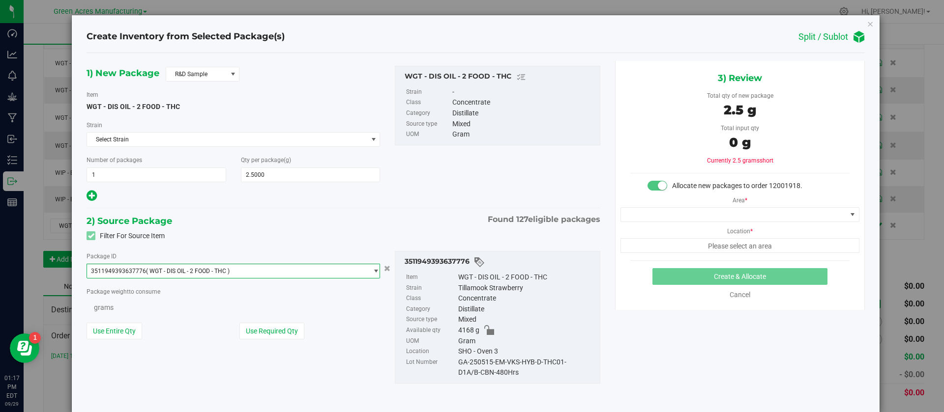
scroll to position [688, 0]
click at [259, 336] on button "Use Required Qty" at bounding box center [271, 332] width 65 height 17
type input "2.5000 g"
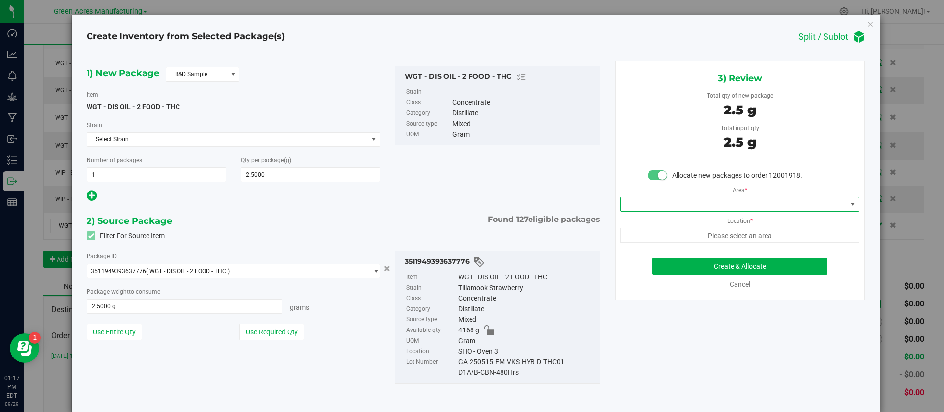
click at [759, 199] on span at bounding box center [734, 205] width 226 height 14
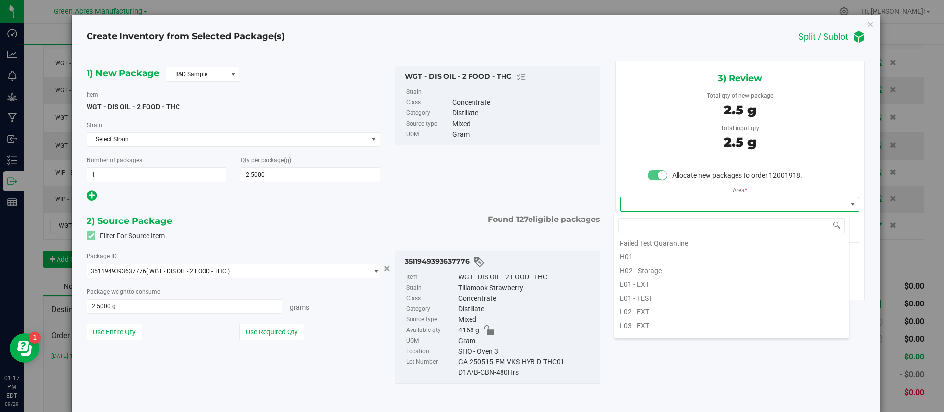
scroll to position [147, 0]
click at [731, 319] on li "L03 - EXT" at bounding box center [731, 318] width 234 height 14
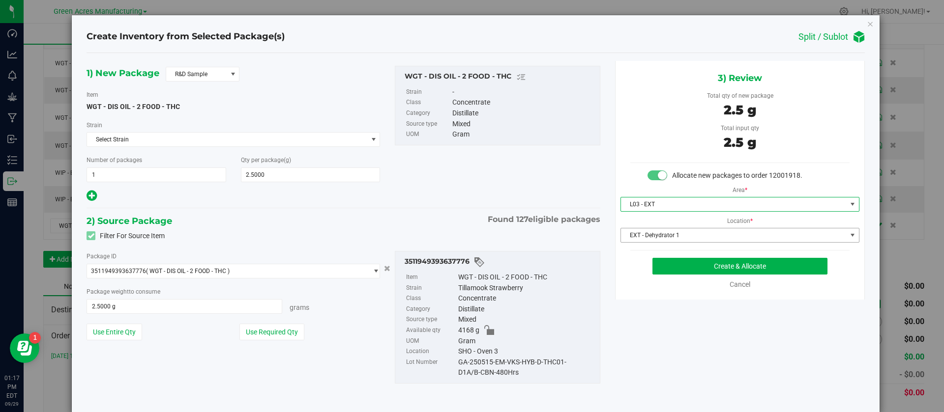
click at [708, 235] on span "EXT - Dehydrator 1" at bounding box center [734, 236] width 226 height 14
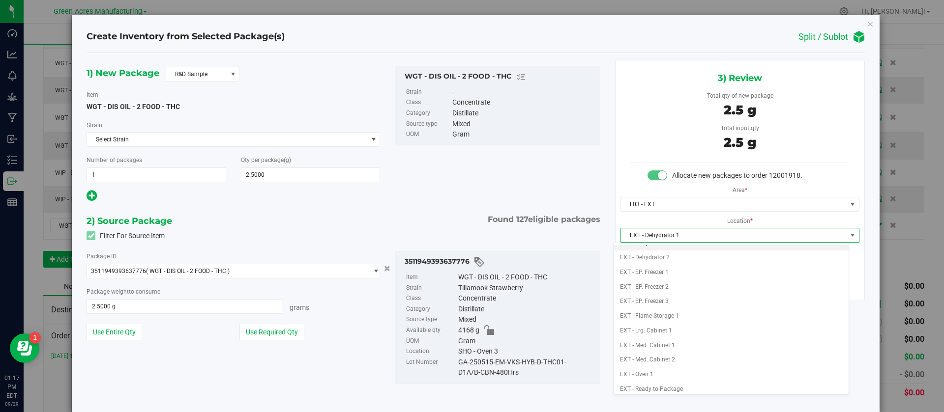
scroll to position [0, 0]
click at [651, 369] on li "EXT - Med. Cabinet 2" at bounding box center [731, 369] width 234 height 15
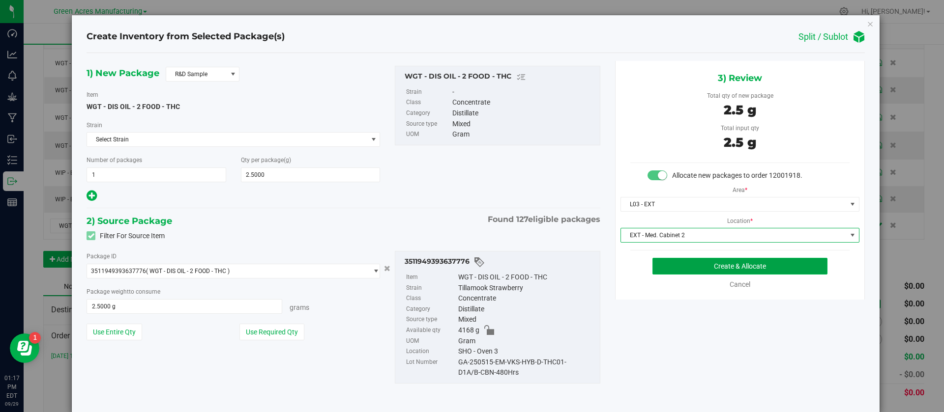
click at [661, 270] on button "Create & Allocate" at bounding box center [739, 266] width 175 height 17
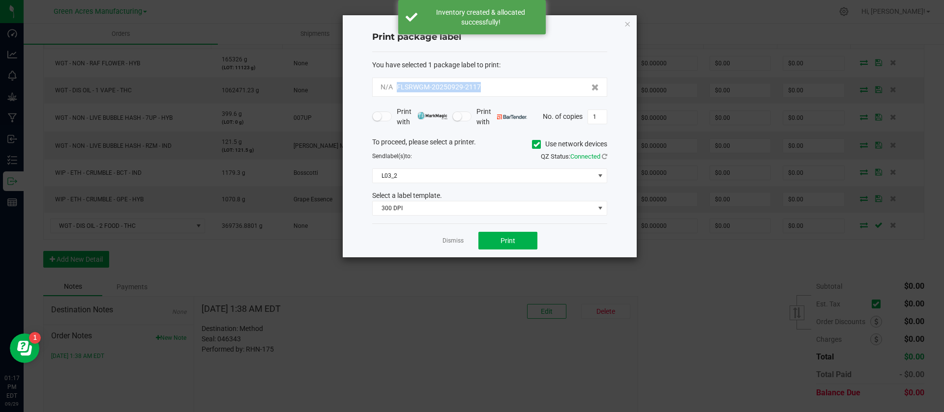
drag, startPoint x: 491, startPoint y: 83, endPoint x: 394, endPoint y: 86, distance: 97.4
click at [394, 86] on div "N/A FLSRWGM-20250929-2117" at bounding box center [489, 87] width 218 height 10
copy span "FLSRWGM-20250929-2117"
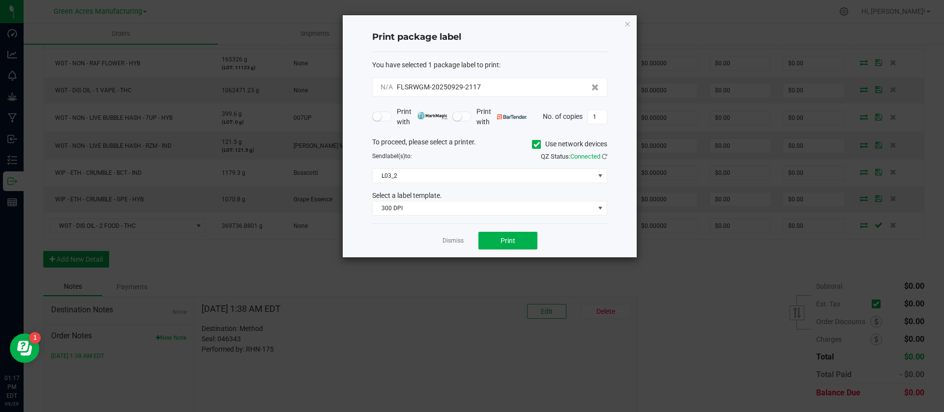
click at [521, 58] on div "You have selected 1 package label to print : N/A FLSRWGM-20250929-2117 Print wi…" at bounding box center [489, 138] width 235 height 172
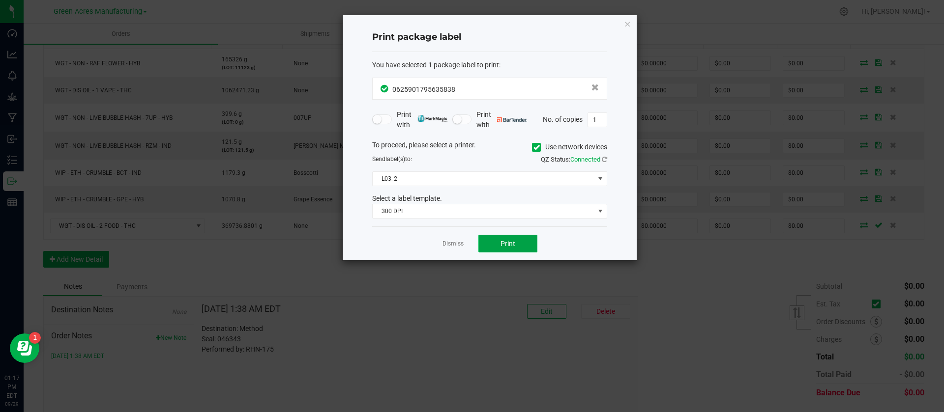
click at [509, 245] on span "Print" at bounding box center [507, 244] width 15 height 8
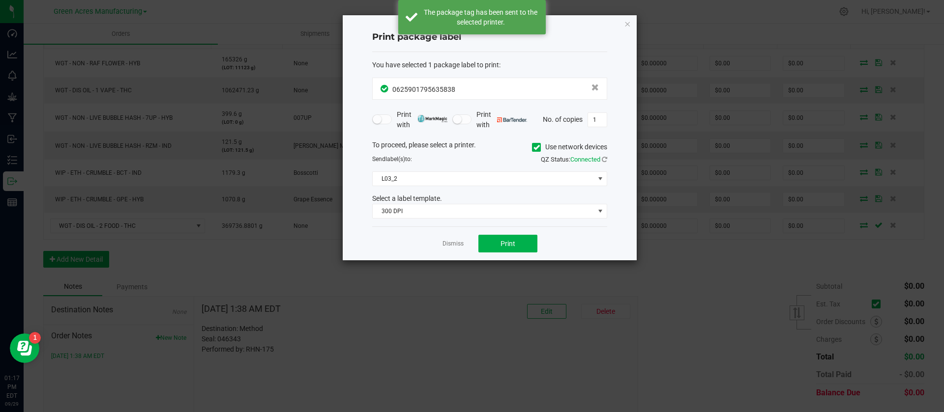
click at [438, 245] on div "Dismiss Print" at bounding box center [489, 244] width 235 height 34
click at [450, 246] on link "Dismiss" at bounding box center [452, 244] width 21 height 8
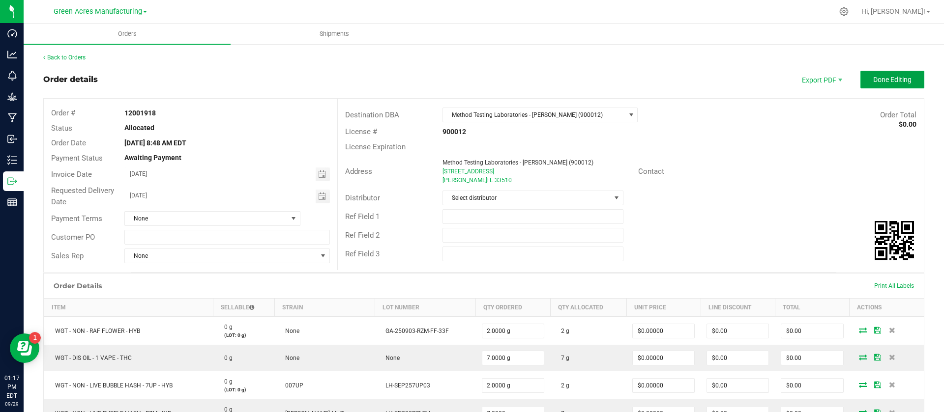
click at [881, 80] on span "Done Editing" at bounding box center [892, 80] width 38 height 8
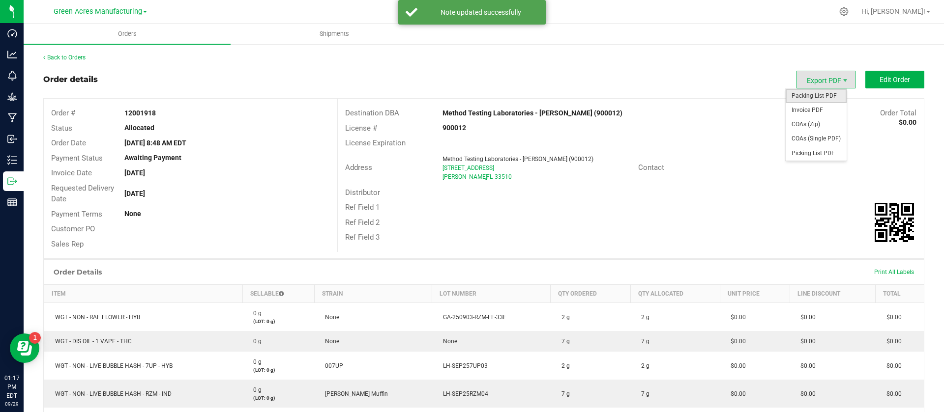
click at [809, 97] on span "Packing List PDF" at bounding box center [815, 96] width 61 height 14
